Goal: Task Accomplishment & Management: Manage account settings

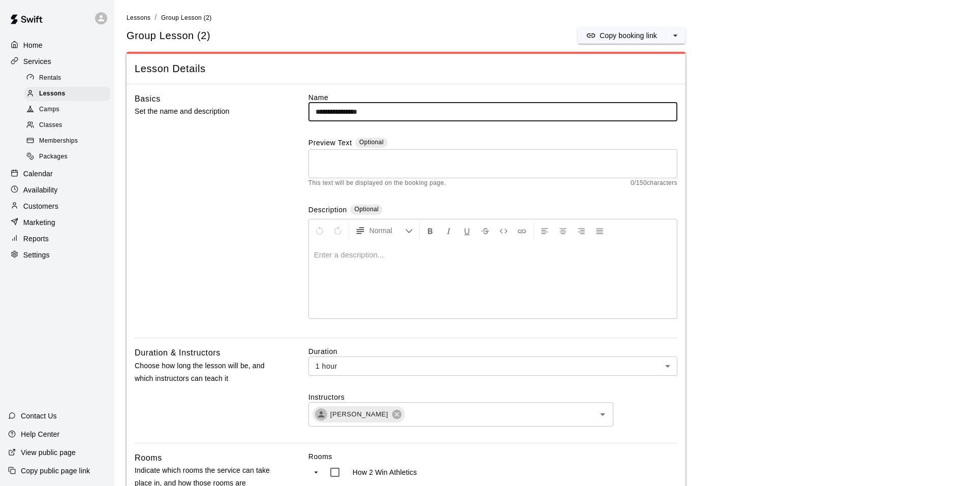
scroll to position [610, 0]
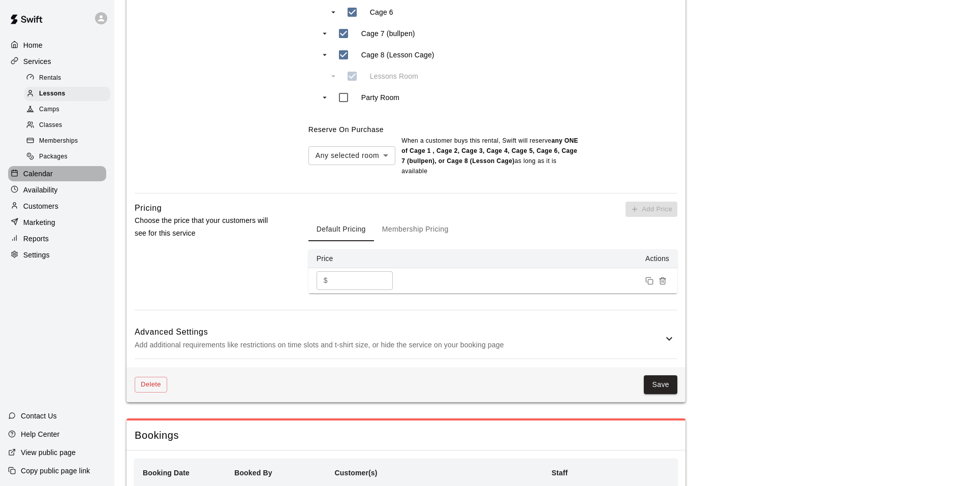
click at [46, 175] on p "Calendar" at bounding box center [37, 174] width 29 height 10
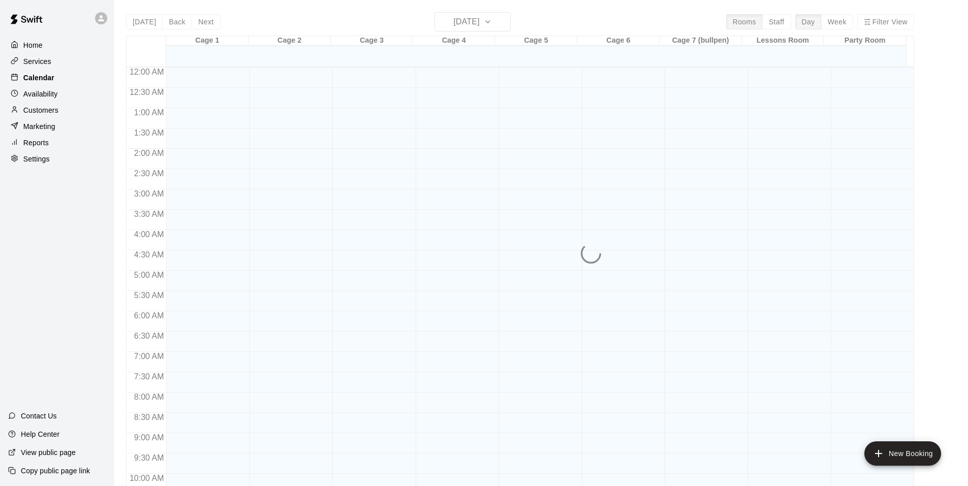
scroll to position [515, 0]
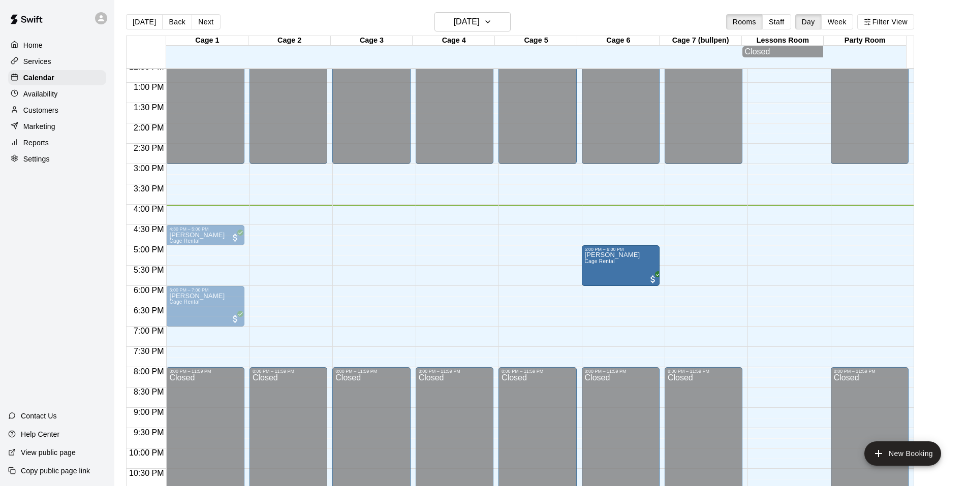
drag, startPoint x: 224, startPoint y: 264, endPoint x: 592, endPoint y: 269, distance: 368.9
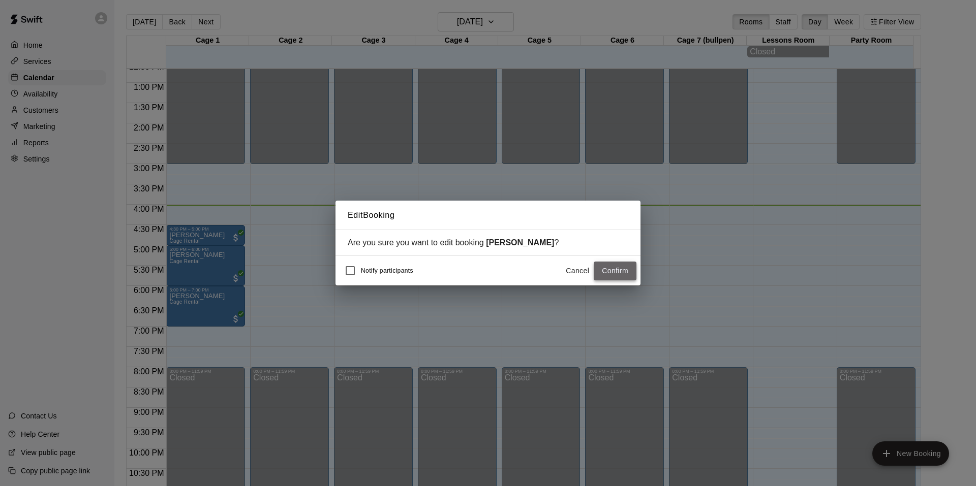
click at [622, 271] on button "Confirm" at bounding box center [614, 271] width 43 height 19
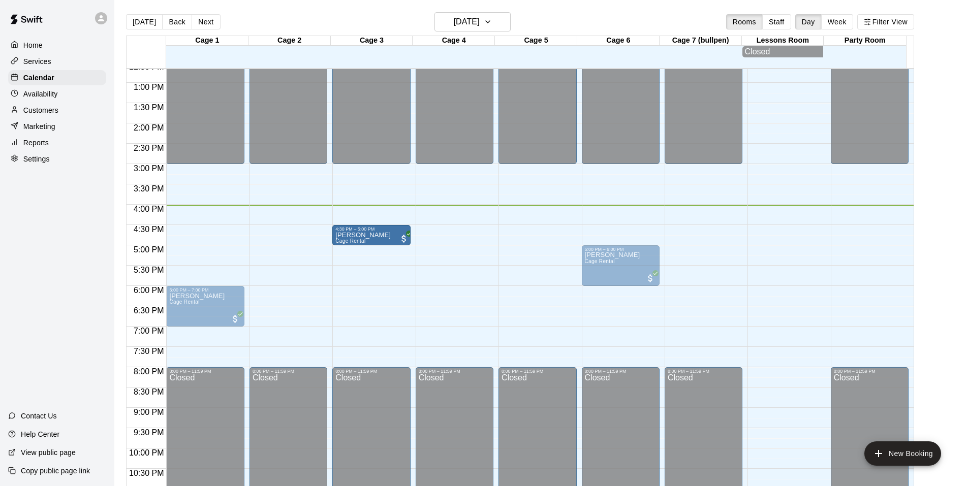
drag, startPoint x: 218, startPoint y: 240, endPoint x: 333, endPoint y: 243, distance: 114.4
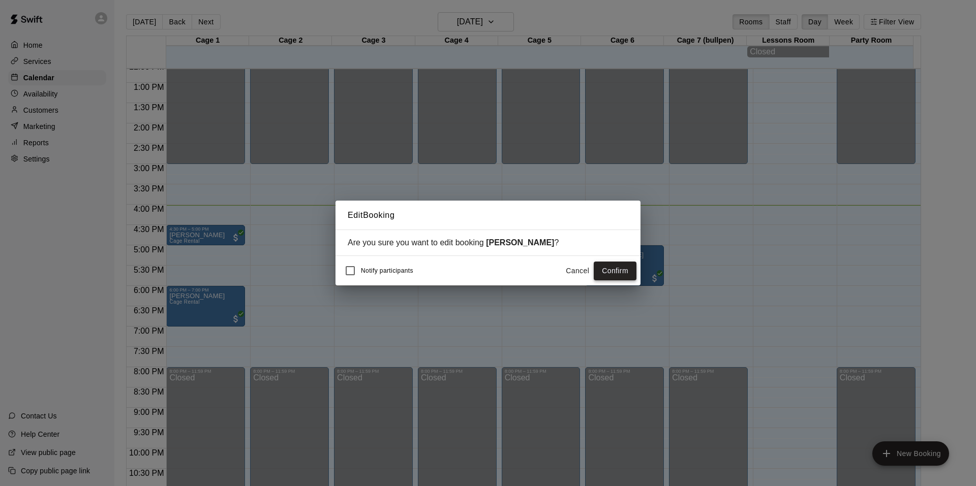
click at [609, 270] on button "Confirm" at bounding box center [614, 271] width 43 height 19
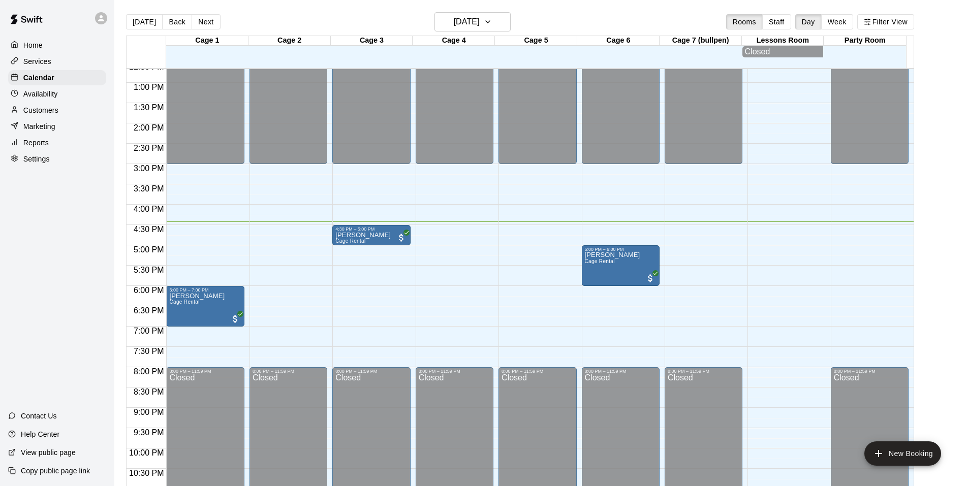
click at [62, 108] on div "Customers" at bounding box center [57, 110] width 98 height 15
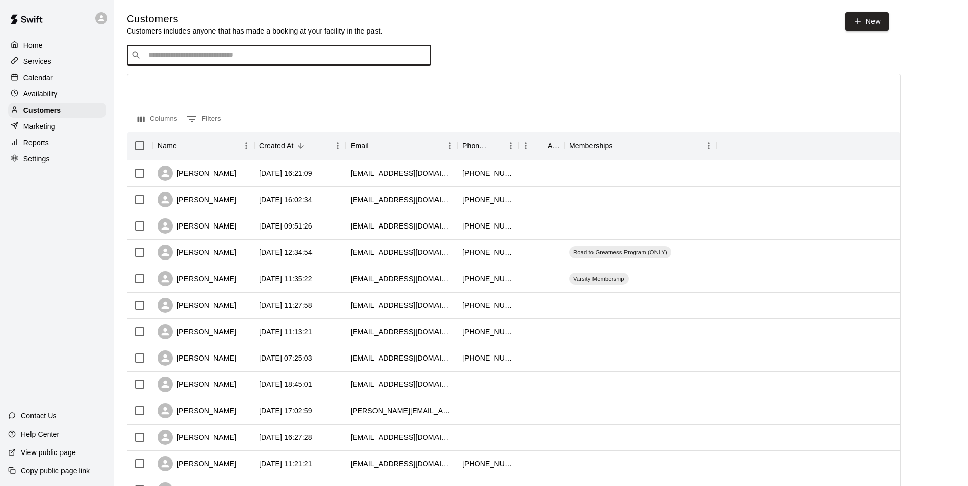
click at [179, 54] on input "Search customers by name or email" at bounding box center [285, 55] width 281 height 10
type input "*****"
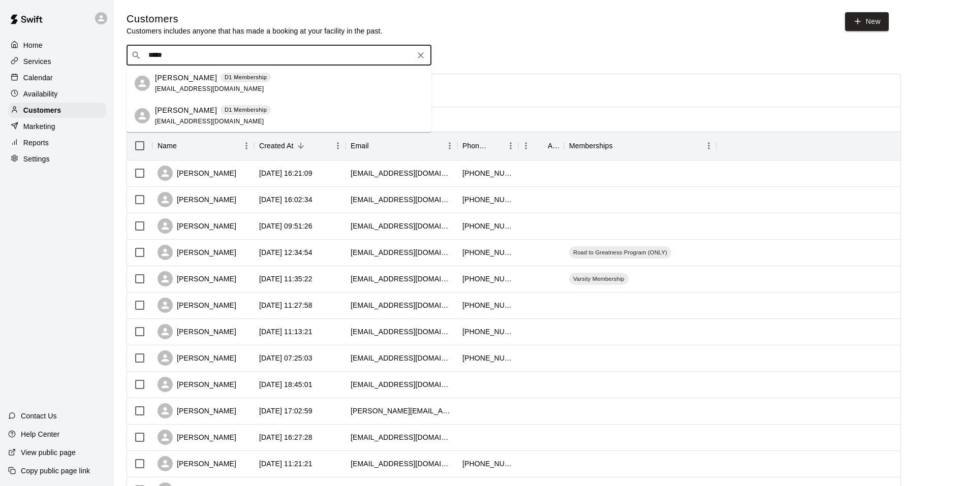
click at [177, 122] on span "[EMAIL_ADDRESS][DOMAIN_NAME]" at bounding box center [209, 121] width 109 height 7
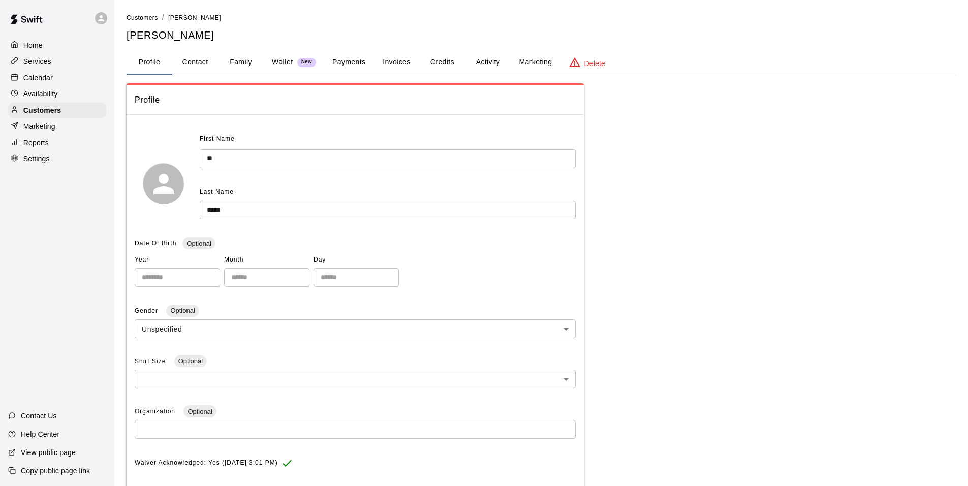
click at [247, 65] on button "Family" at bounding box center [241, 62] width 46 height 24
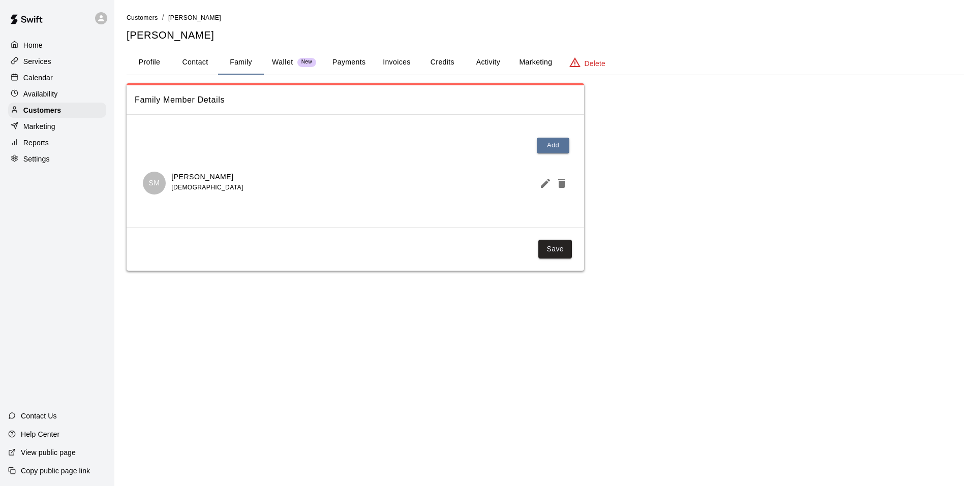
click at [194, 179] on p "[PERSON_NAME]" at bounding box center [207, 177] width 72 height 11
click at [163, 182] on div "SM" at bounding box center [154, 183] width 23 height 23
click at [547, 186] on icon "Edit Member" at bounding box center [545, 183] width 12 height 12
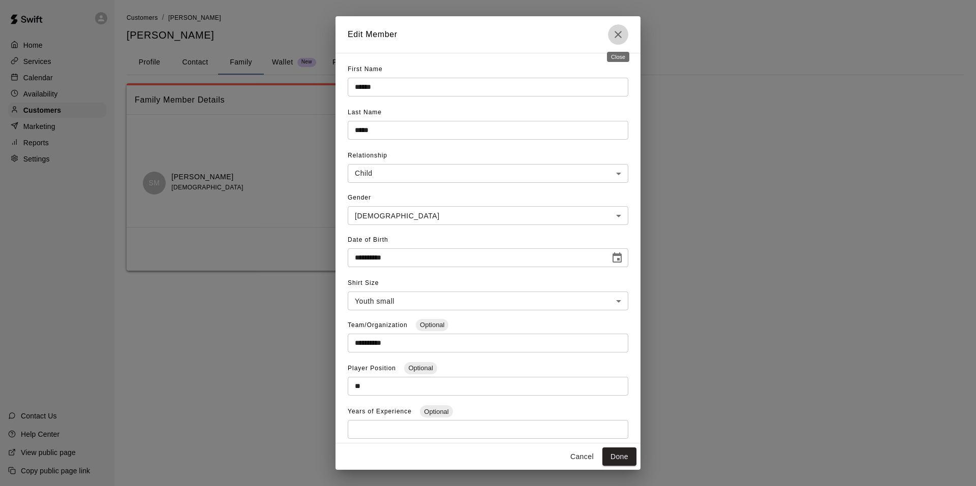
click at [620, 35] on icon "Close" at bounding box center [618, 34] width 12 height 12
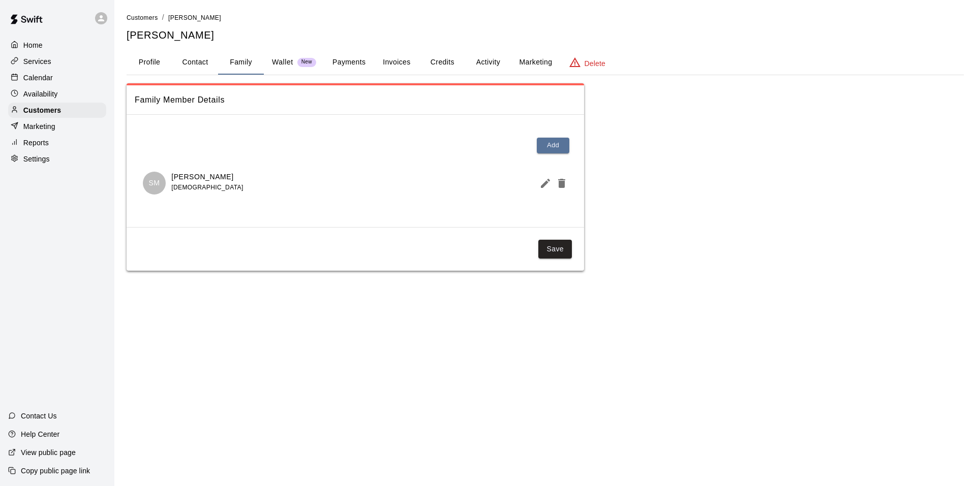
click at [40, 48] on p "Home" at bounding box center [32, 45] width 19 height 10
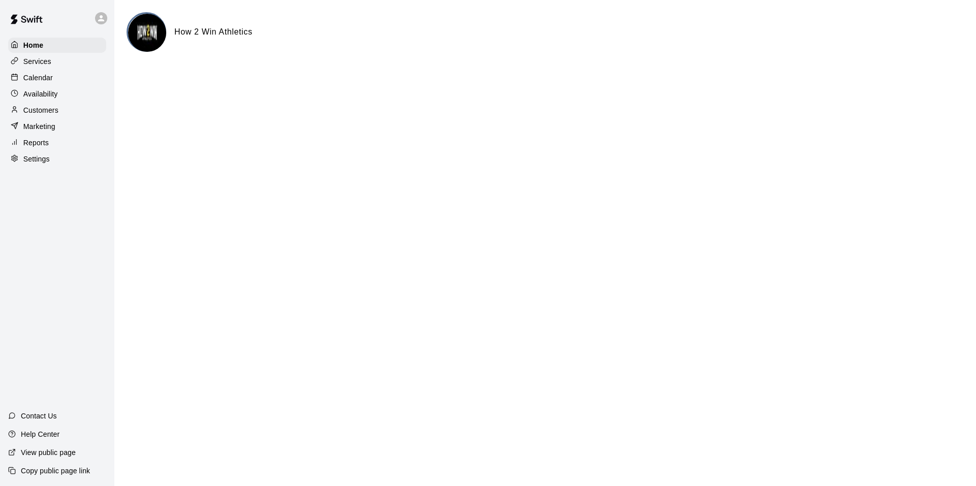
click at [62, 61] on div "Services" at bounding box center [57, 61] width 98 height 15
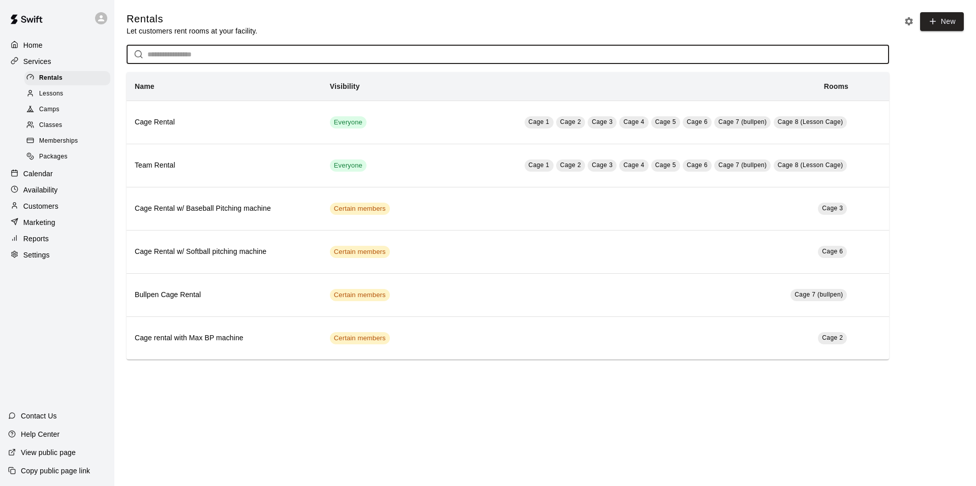
click at [184, 59] on input "text" at bounding box center [517, 54] width 741 height 19
click at [42, 211] on p "Customers" at bounding box center [40, 206] width 35 height 10
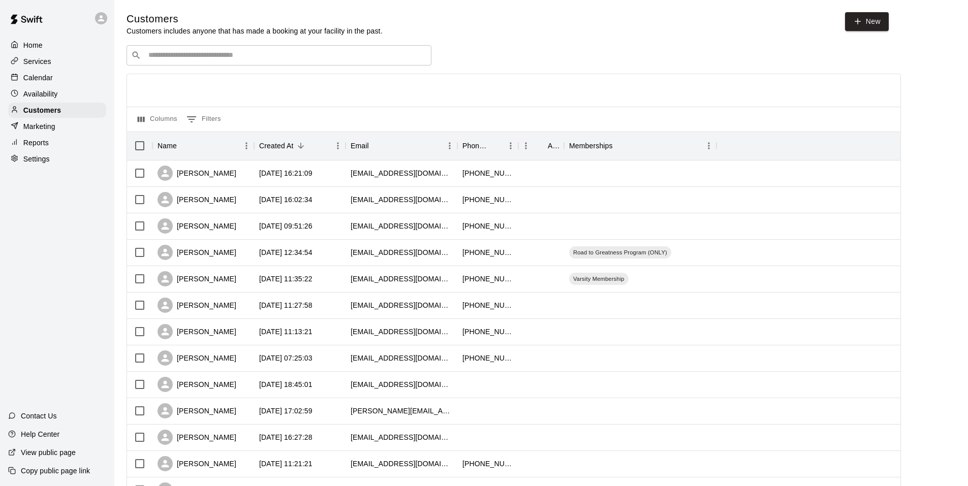
click at [193, 60] on input "Search customers by name or email" at bounding box center [285, 55] width 281 height 10
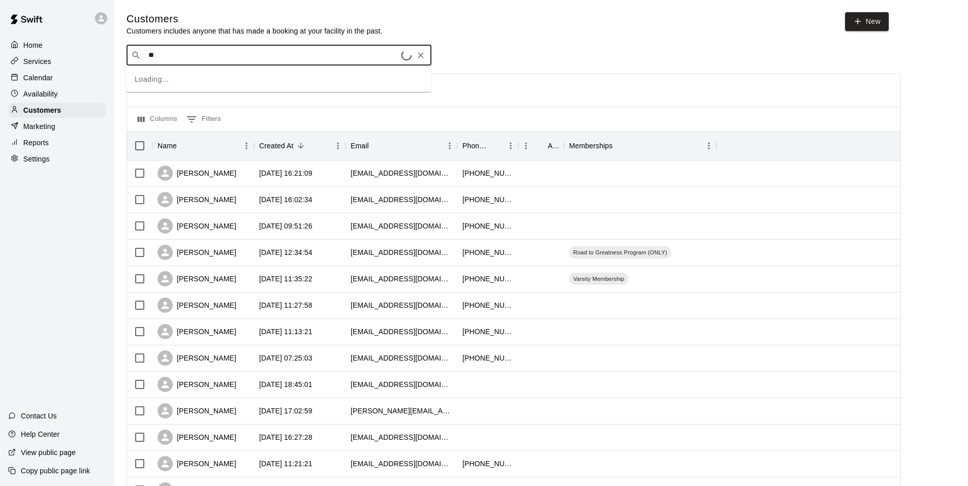
type input "***"
click at [185, 80] on p "[PERSON_NAME]" at bounding box center [186, 78] width 62 height 11
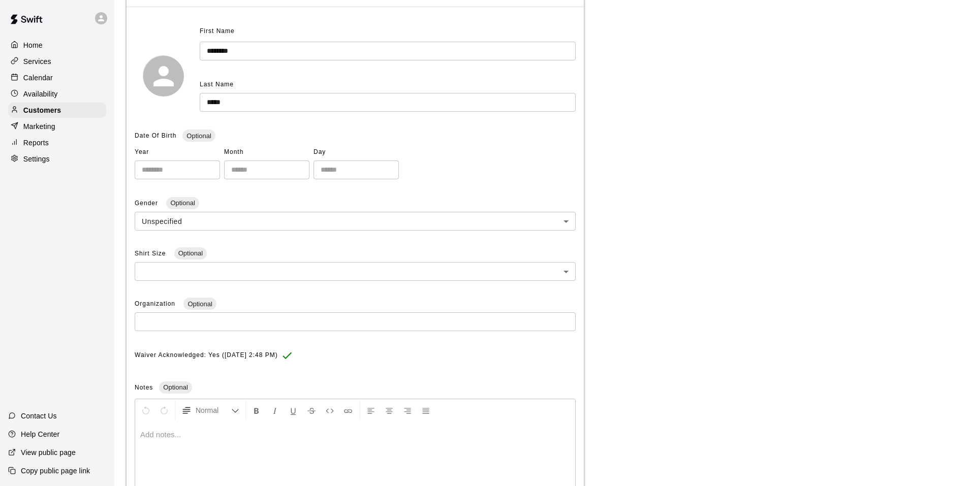
scroll to position [38, 0]
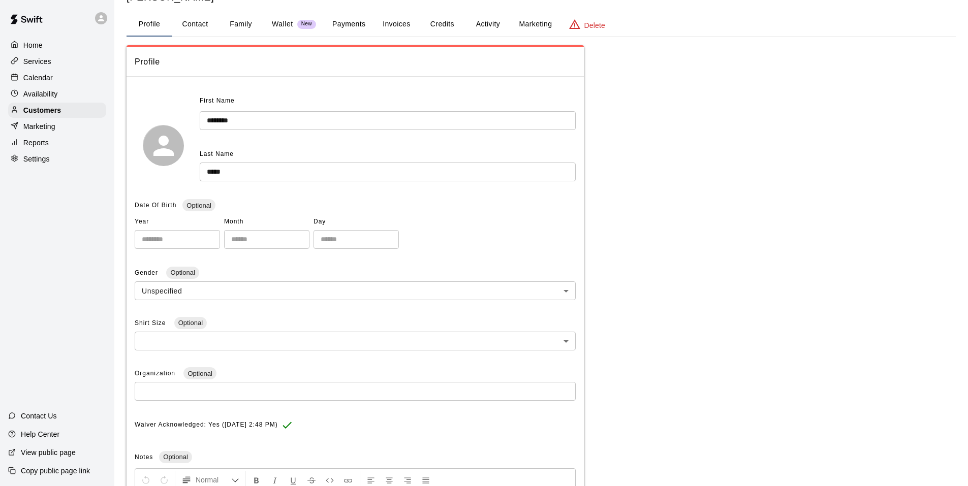
click at [185, 21] on button "Contact" at bounding box center [195, 24] width 46 height 24
select select "**"
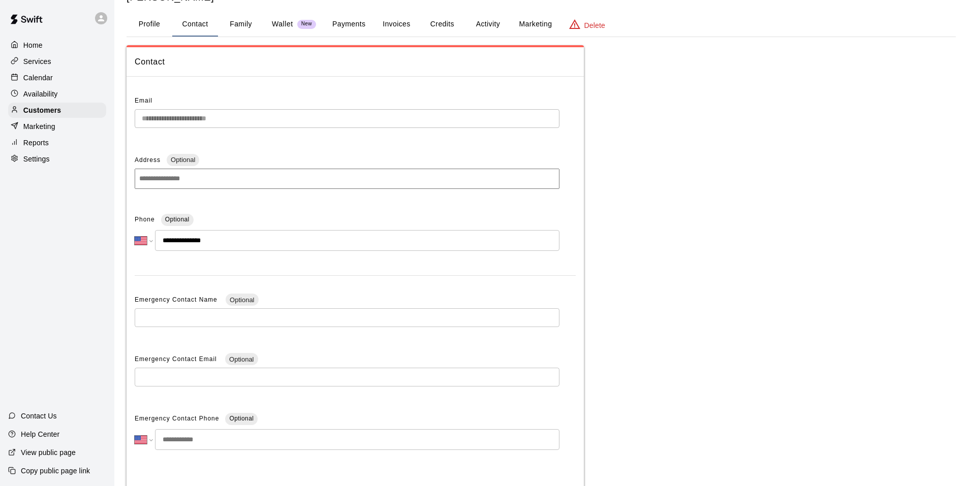
click at [38, 48] on p "Home" at bounding box center [32, 45] width 19 height 10
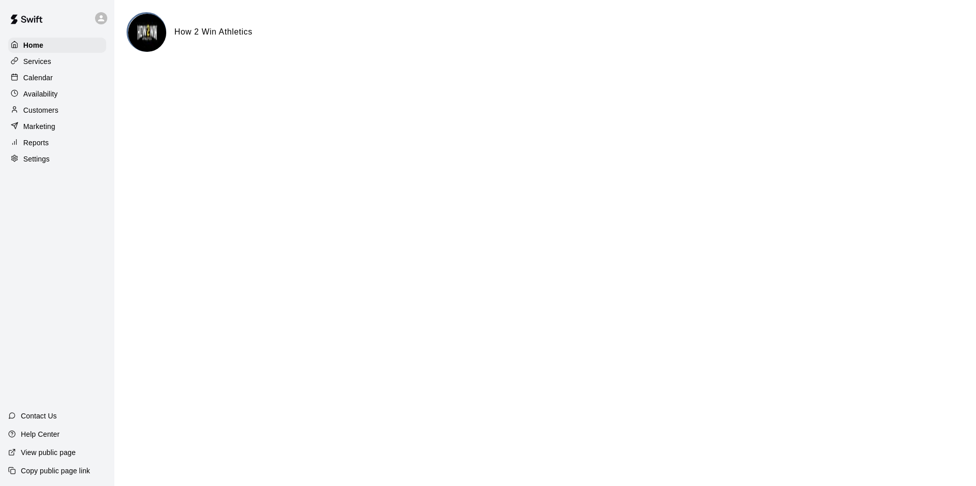
click at [47, 76] on p "Calendar" at bounding box center [37, 78] width 29 height 10
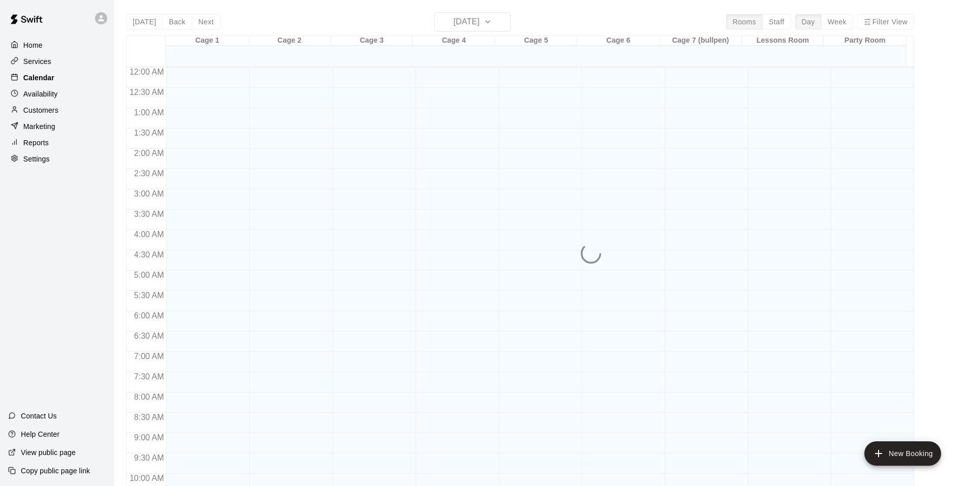
scroll to position [515, 0]
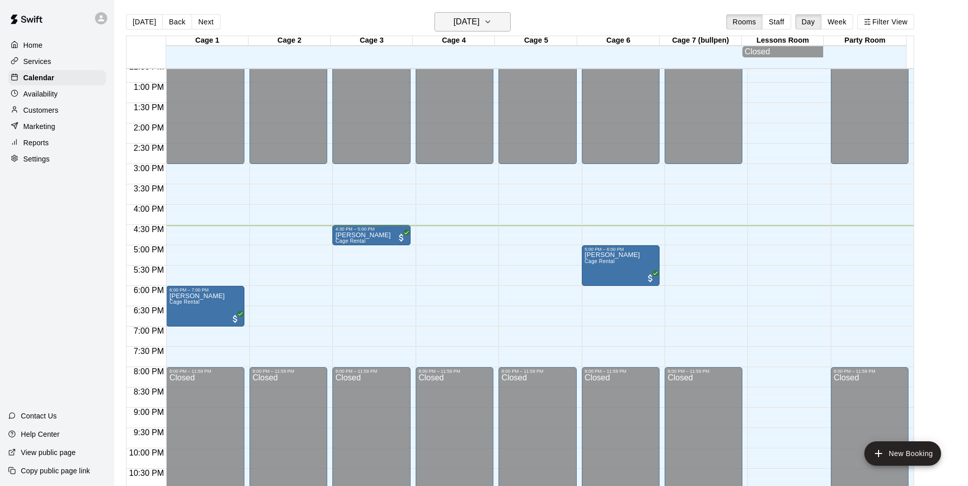
click at [500, 27] on button "[DATE]" at bounding box center [472, 21] width 76 height 19
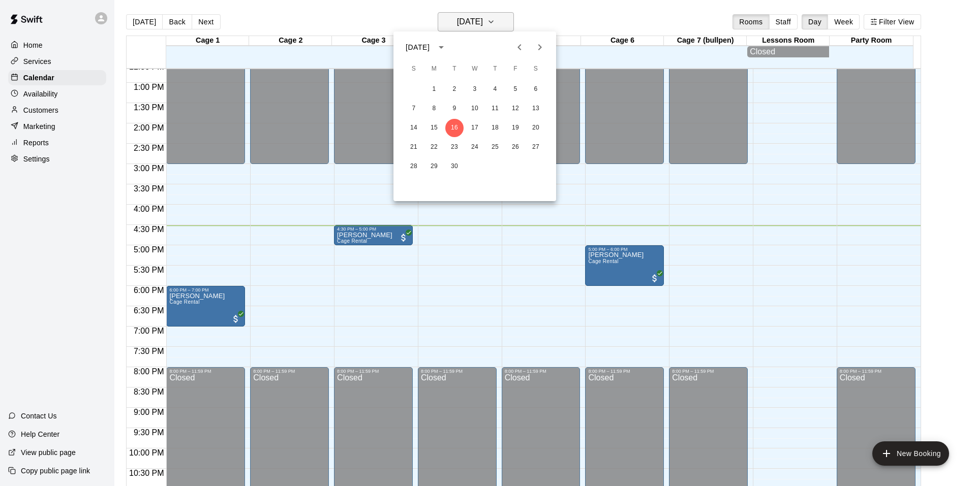
click at [500, 27] on div at bounding box center [488, 243] width 976 height 486
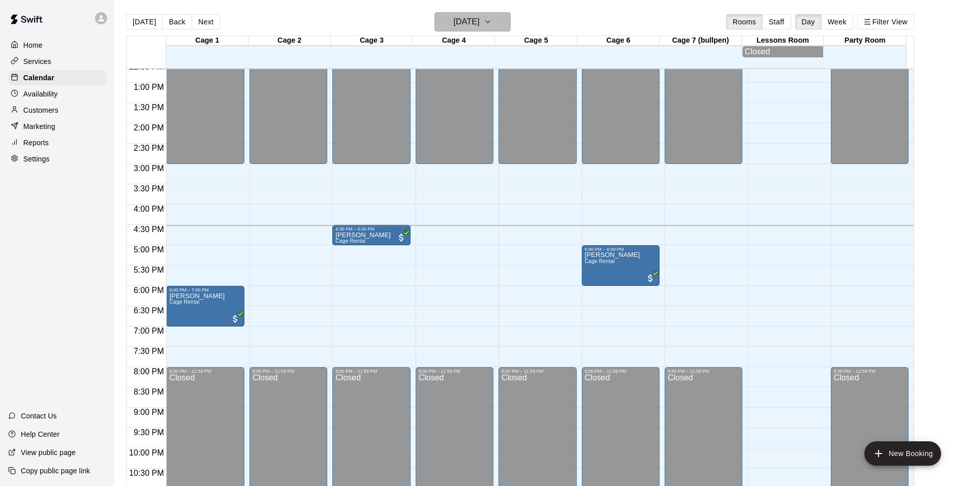
click at [480, 21] on h6 "[DATE]" at bounding box center [467, 22] width 26 height 14
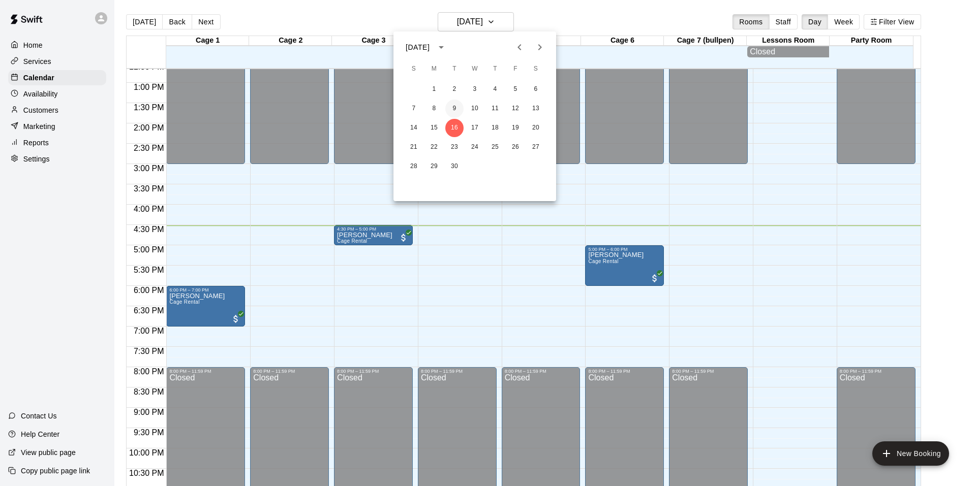
click at [456, 108] on button "9" at bounding box center [454, 109] width 18 height 18
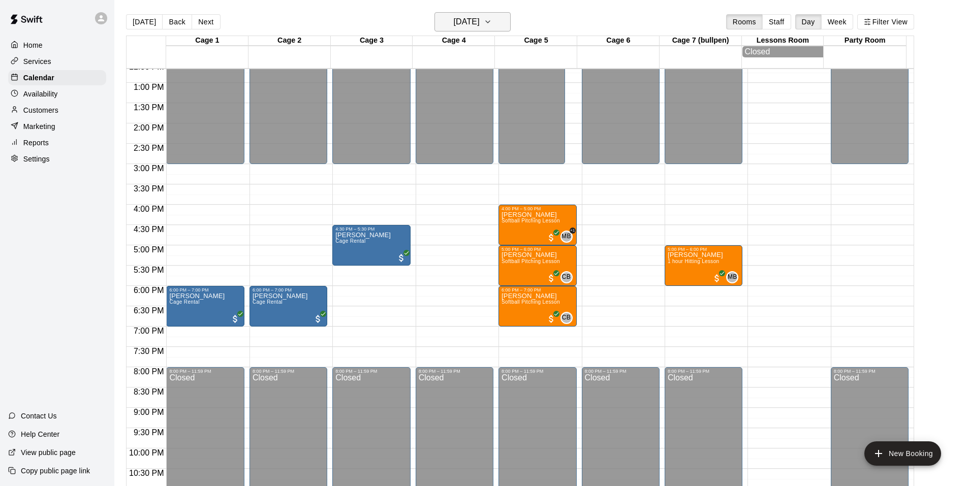
click at [492, 24] on icon "button" at bounding box center [488, 22] width 8 height 12
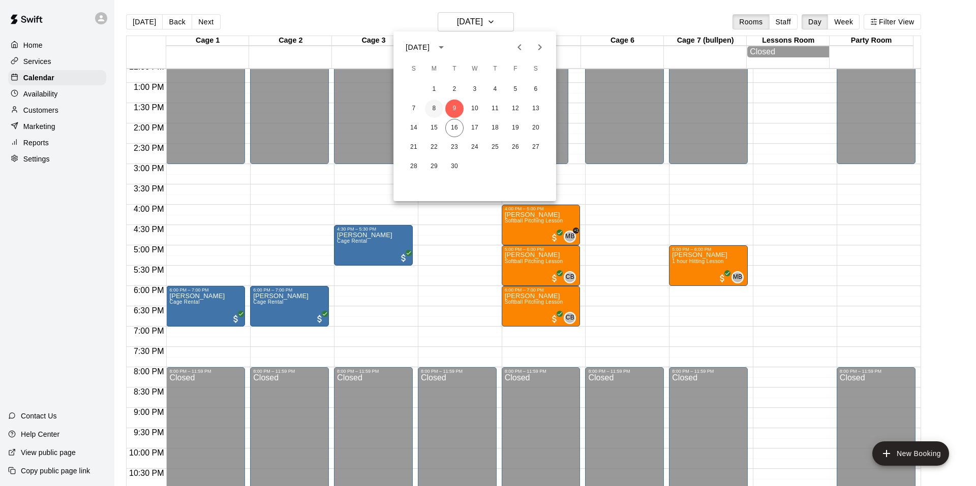
click at [425, 108] on button "8" at bounding box center [434, 109] width 18 height 18
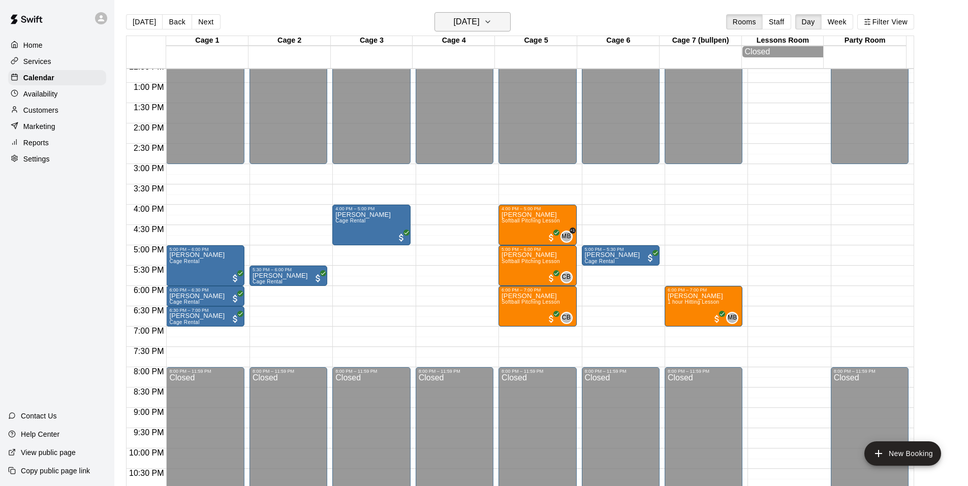
click at [497, 21] on button "[DATE]" at bounding box center [472, 21] width 76 height 19
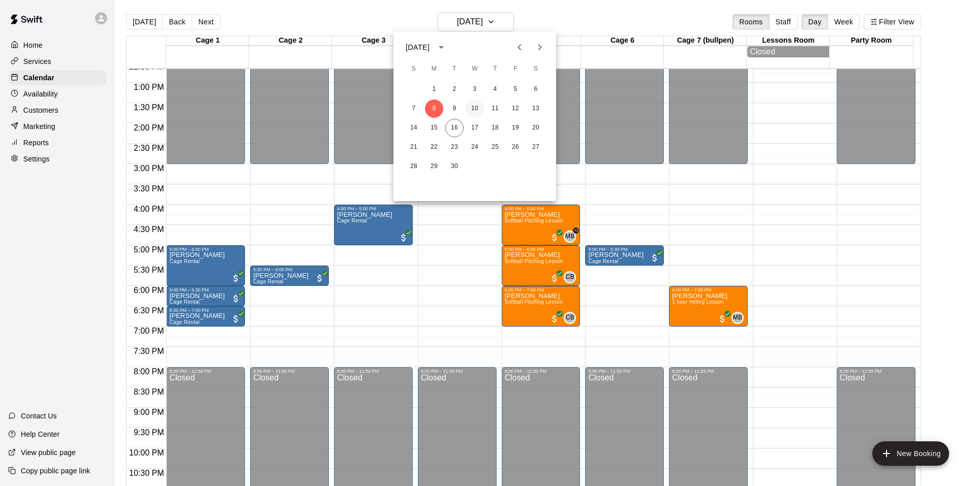
click at [480, 106] on button "10" at bounding box center [474, 109] width 18 height 18
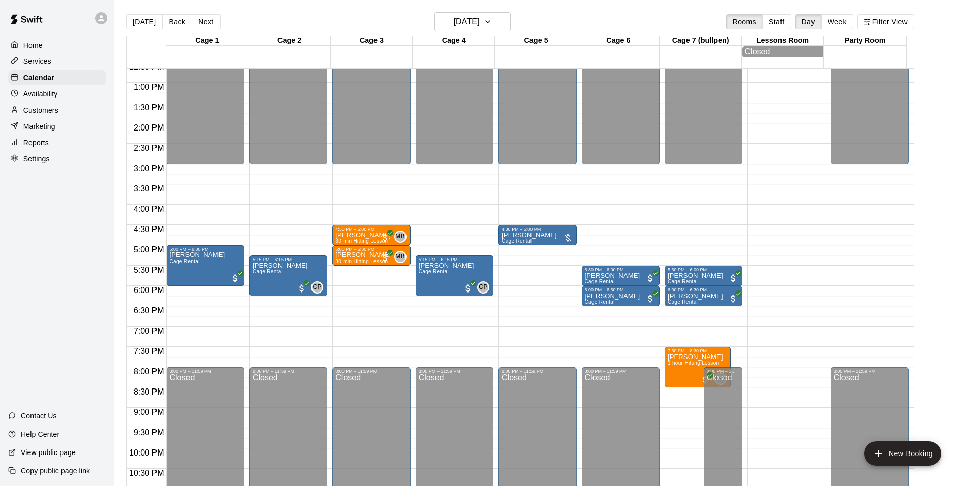
click at [362, 261] on div "[PERSON_NAME] 30 min Hitting Lesson" at bounding box center [362, 495] width 55 height 486
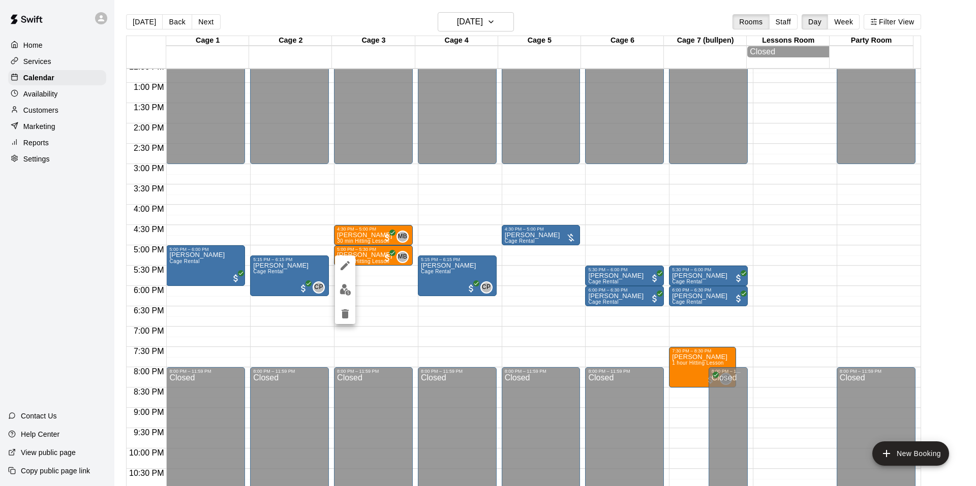
click at [417, 193] on div at bounding box center [488, 243] width 976 height 486
